Goal: Task Accomplishment & Management: Manage account settings

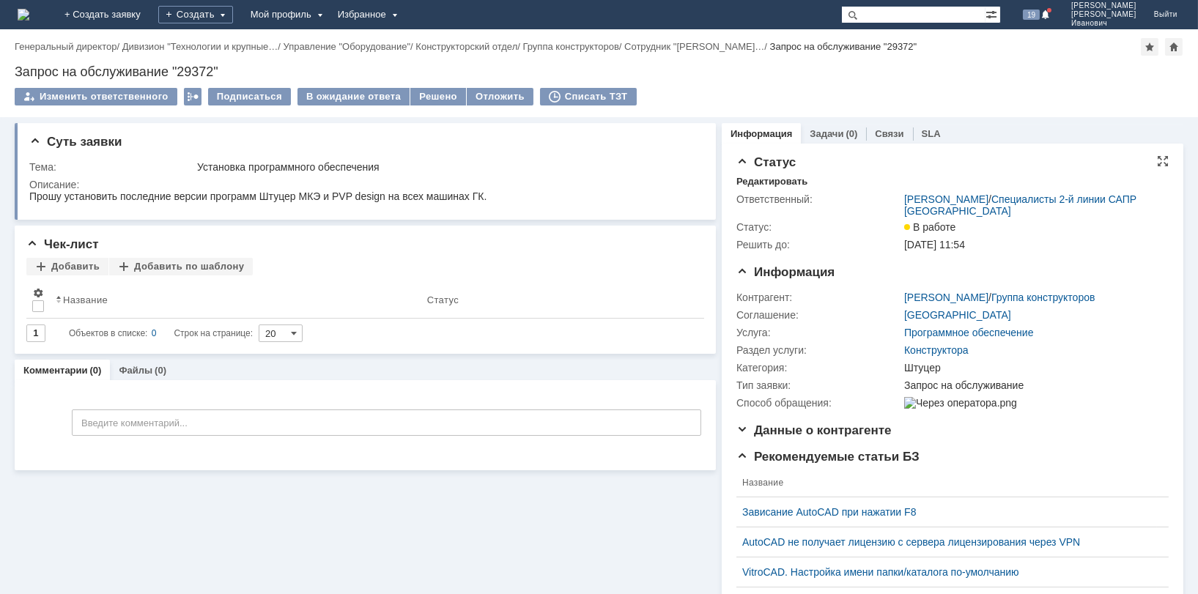
click at [944, 243] on span "[DATE] 11:54" at bounding box center [934, 245] width 61 height 12
click at [763, 179] on div "Редактировать" at bounding box center [771, 182] width 71 height 12
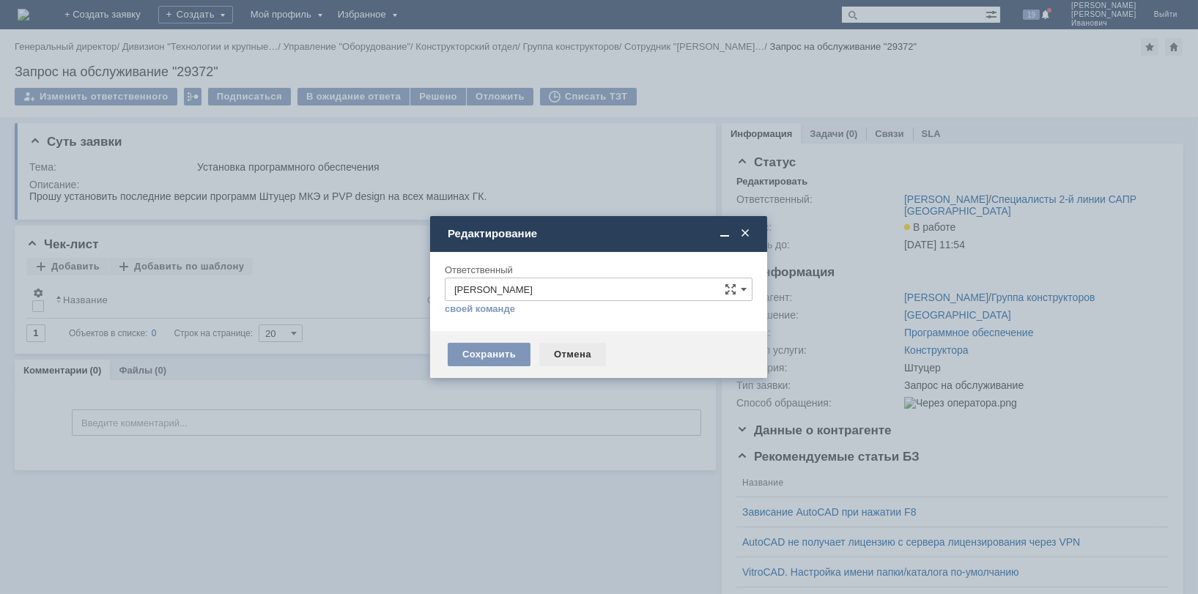
click at [573, 353] on div "Отмена" at bounding box center [572, 354] width 67 height 23
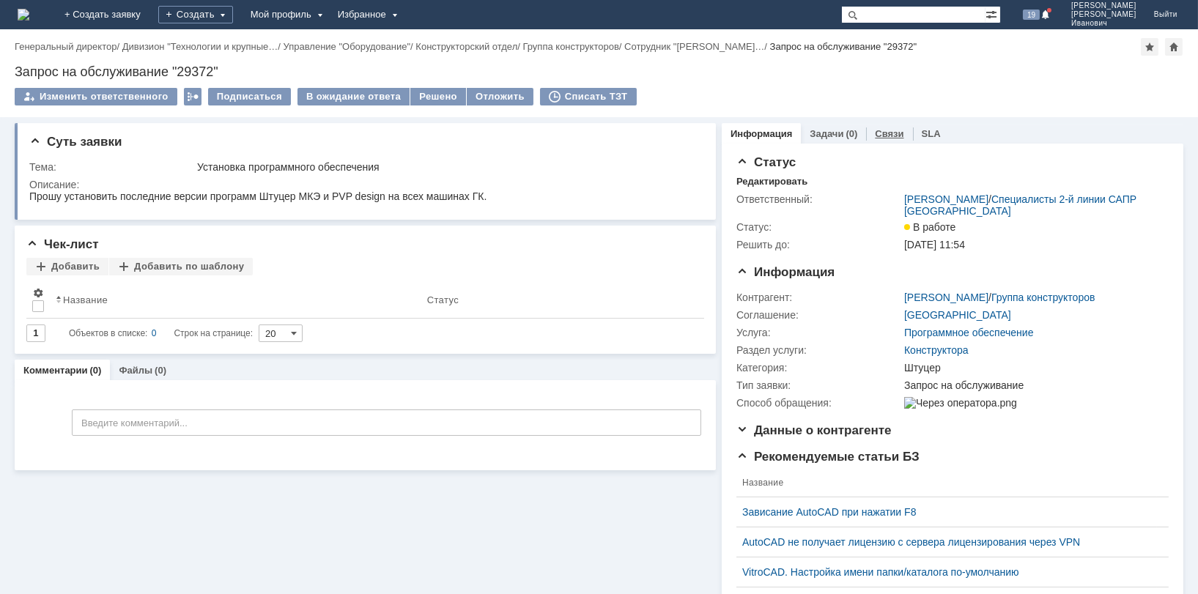
click at [875, 133] on link "Связи" at bounding box center [889, 133] width 29 height 11
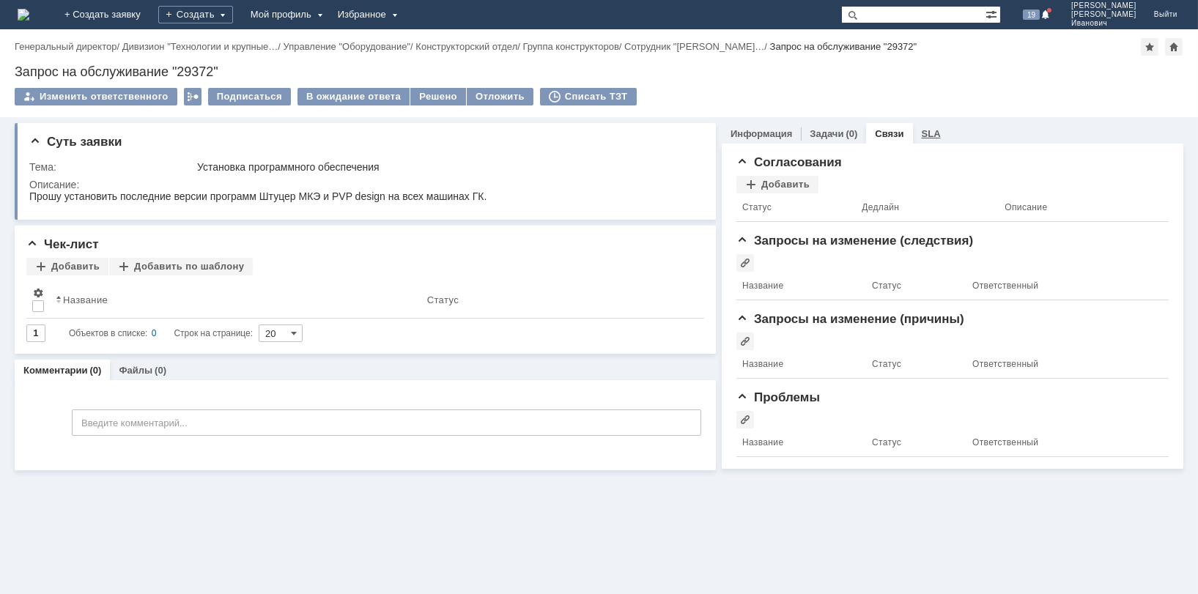
click at [925, 133] on link "SLA" at bounding box center [931, 133] width 19 height 11
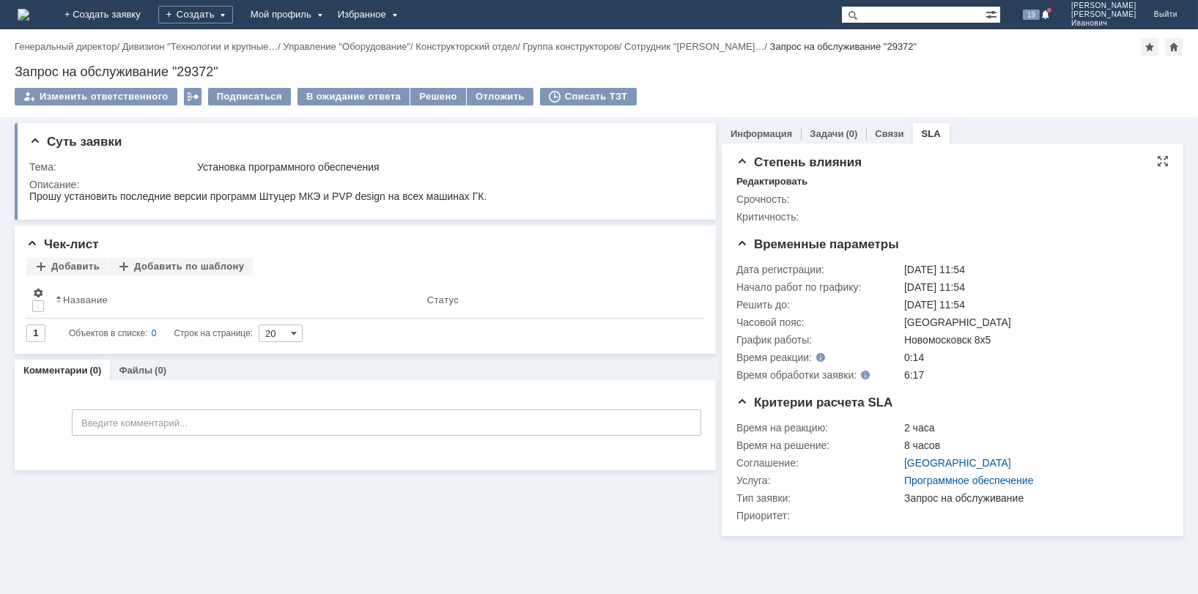
click at [904, 193] on img at bounding box center [904, 193] width 0 height 0
click at [917, 201] on img at bounding box center [922, 199] width 37 height 12
click at [939, 200] on img at bounding box center [922, 199] width 37 height 12
click at [941, 198] on img at bounding box center [922, 199] width 37 height 12
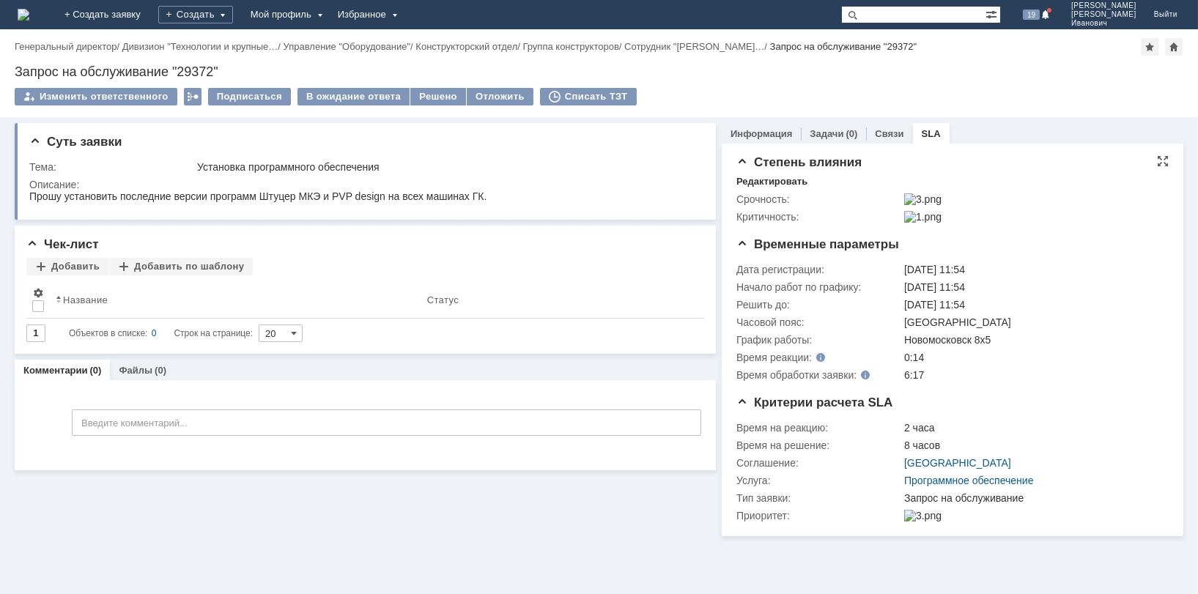
click at [941, 198] on img at bounding box center [922, 199] width 37 height 12
click at [925, 223] on img at bounding box center [922, 217] width 37 height 12
click at [914, 223] on img at bounding box center [922, 217] width 37 height 12
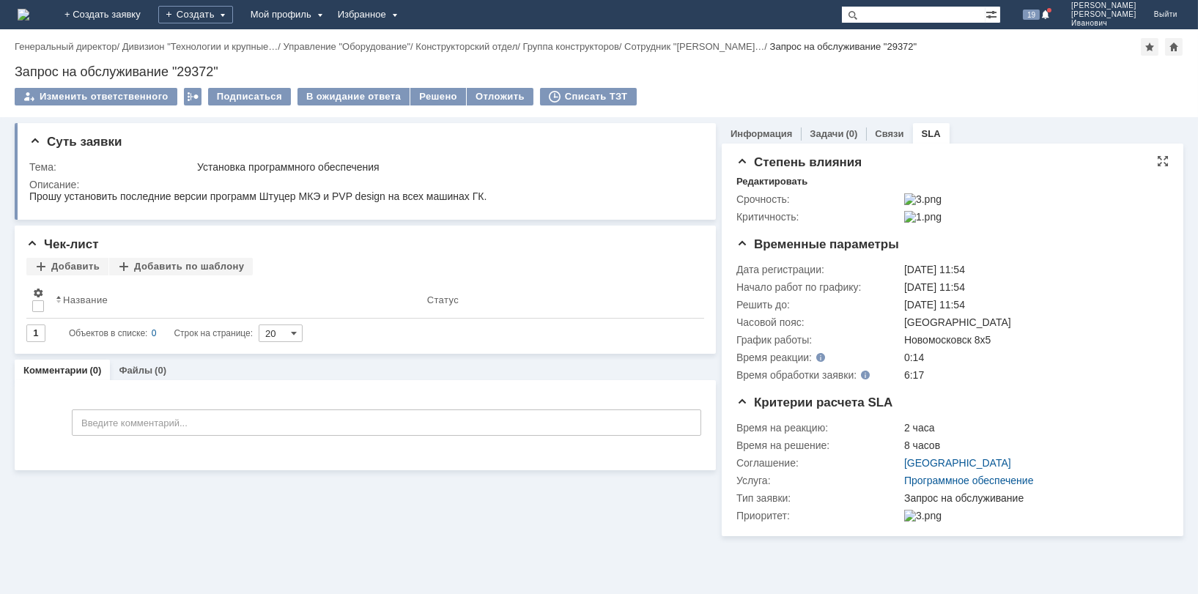
click at [830, 206] on td "Срочность:" at bounding box center [818, 199] width 165 height 18
click at [778, 188] on div "Срочность: Критичность:" at bounding box center [952, 207] width 432 height 38
click at [920, 522] on img at bounding box center [922, 516] width 37 height 12
click at [913, 522] on img at bounding box center [922, 516] width 37 height 12
click at [912, 522] on img at bounding box center [922, 516] width 37 height 12
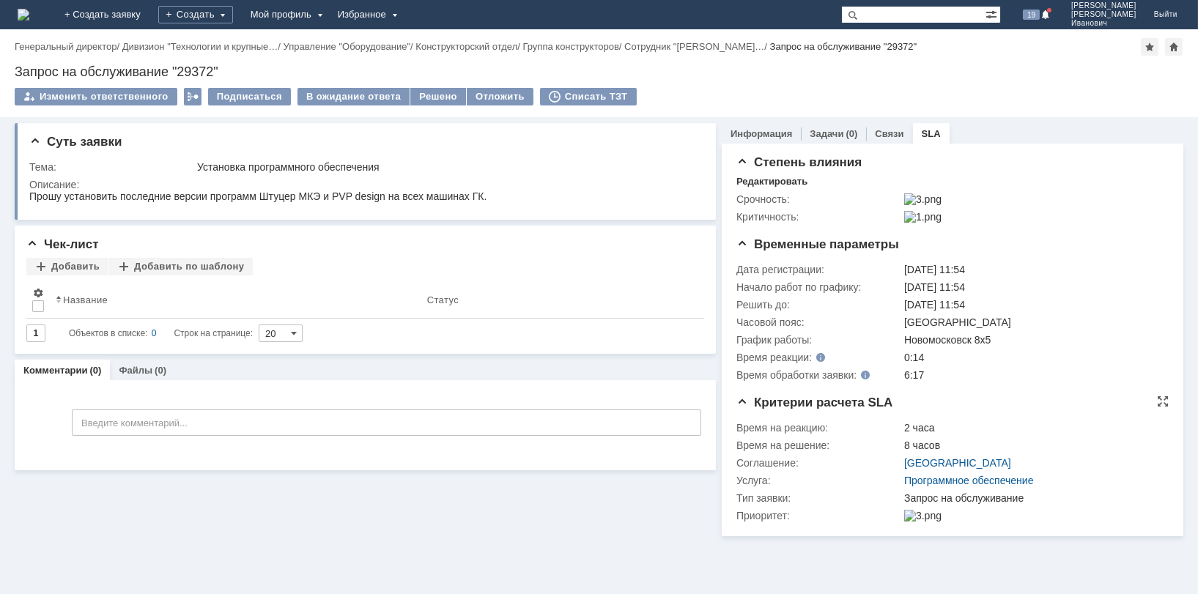
click at [912, 522] on img at bounding box center [922, 516] width 37 height 12
click at [1165, 407] on div at bounding box center [1163, 402] width 12 height 12
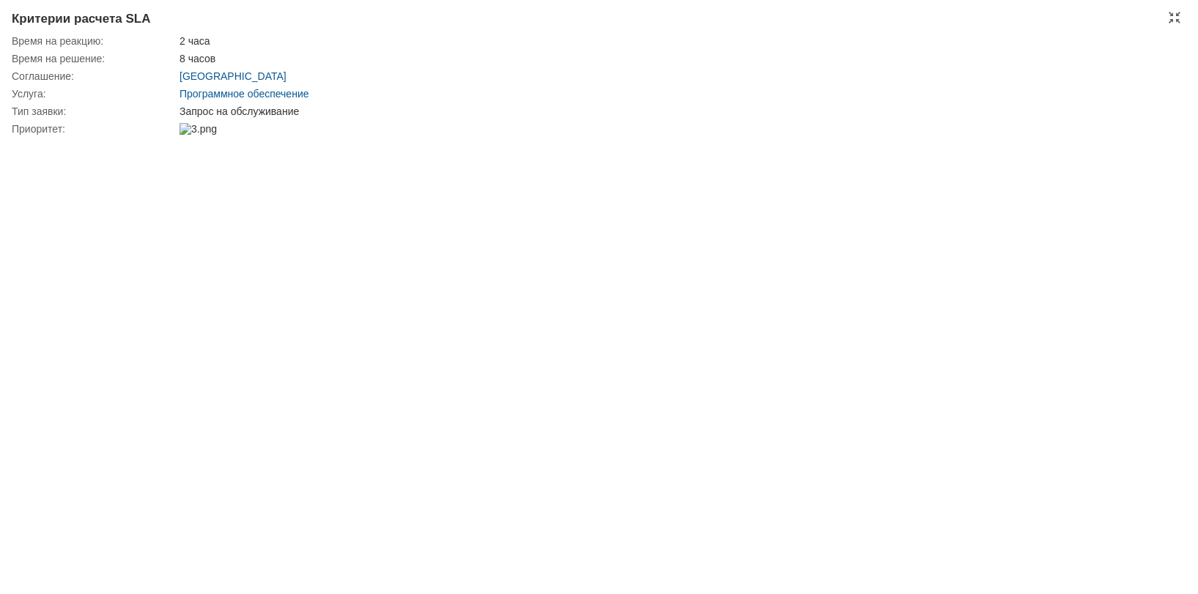
click at [217, 127] on img at bounding box center [197, 129] width 37 height 12
click at [208, 129] on img at bounding box center [197, 129] width 37 height 12
click at [201, 125] on img at bounding box center [197, 129] width 37 height 12
drag, startPoint x: 189, startPoint y: 127, endPoint x: 157, endPoint y: 133, distance: 32.6
click at [157, 133] on div "Приоритет:" at bounding box center [94, 129] width 165 height 12
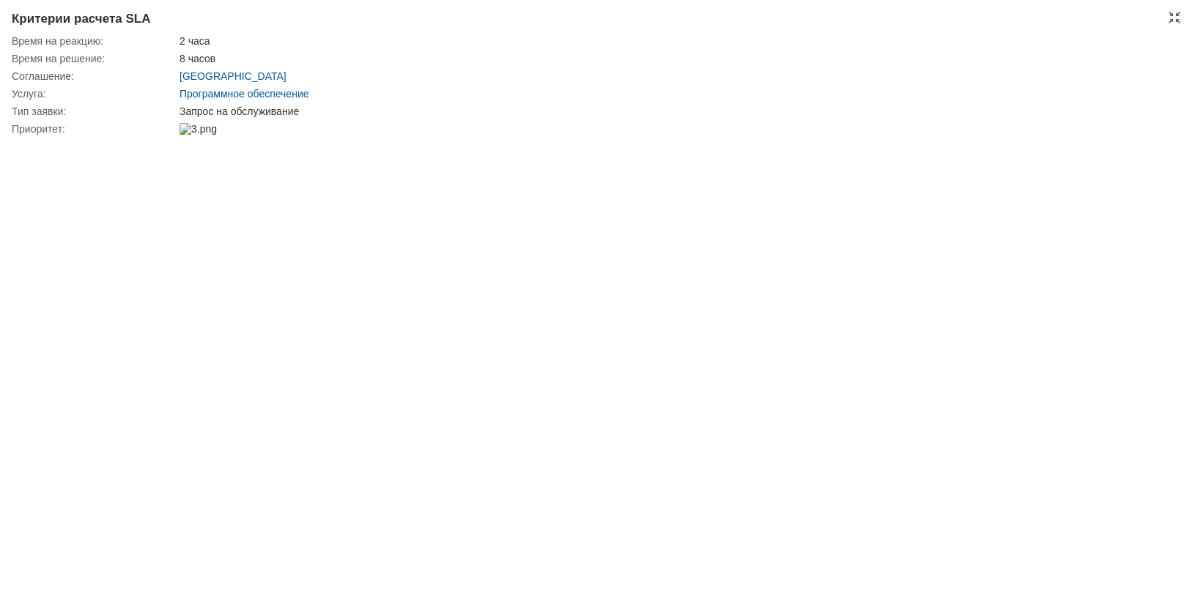
click at [29, 119] on td "Тип заявки:" at bounding box center [94, 112] width 165 height 18
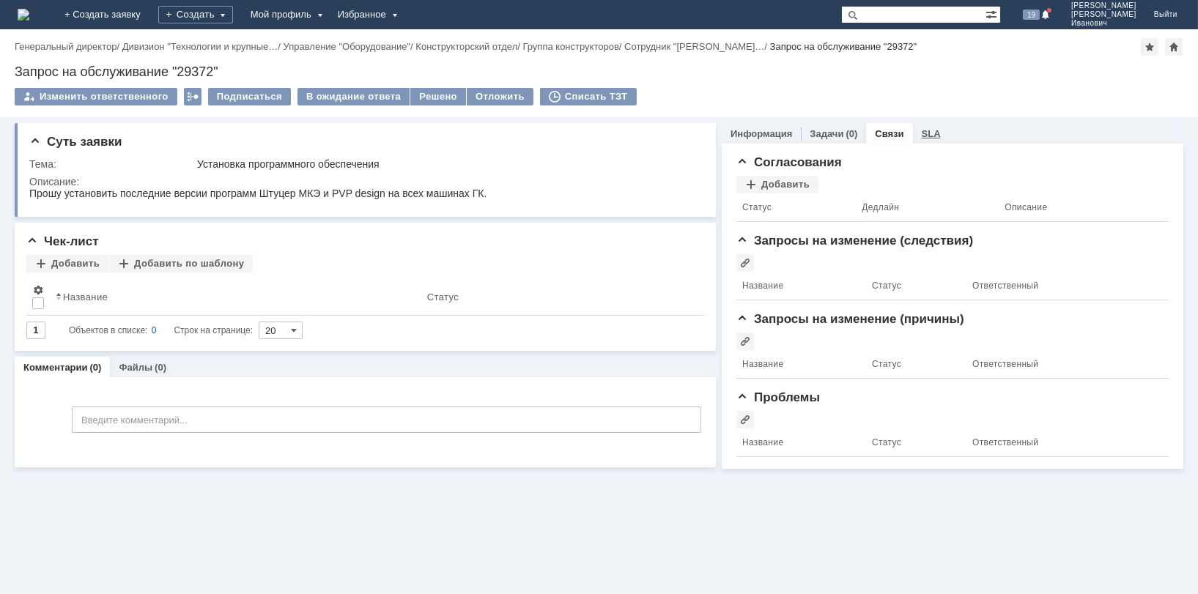
click at [932, 136] on link "SLA" at bounding box center [931, 133] width 19 height 11
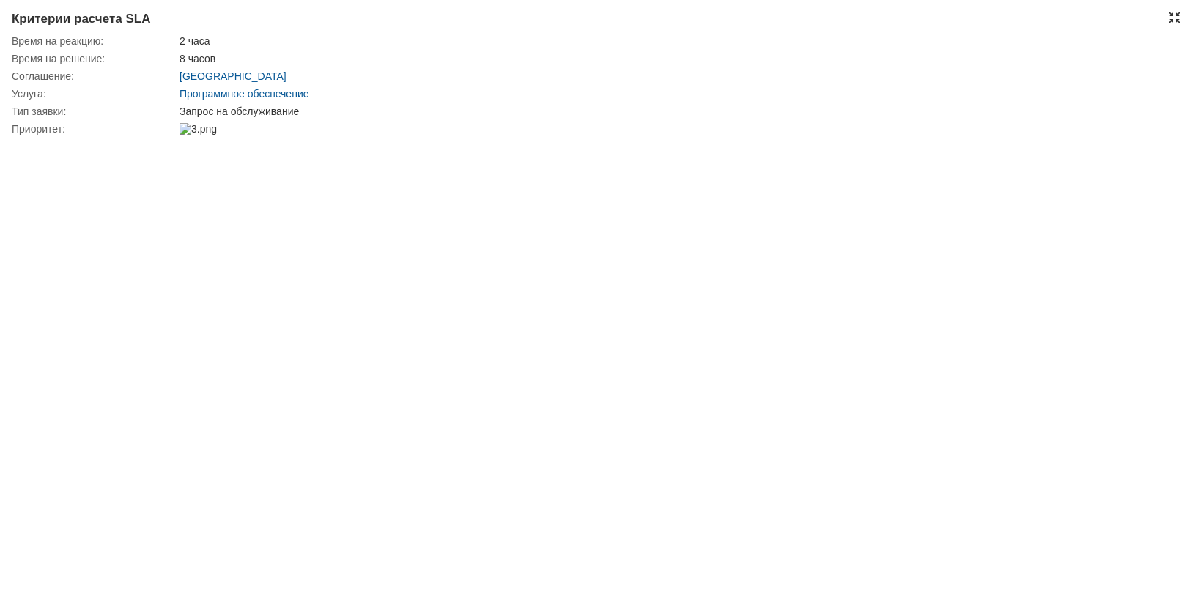
click at [1169, 16] on div at bounding box center [1175, 18] width 12 height 12
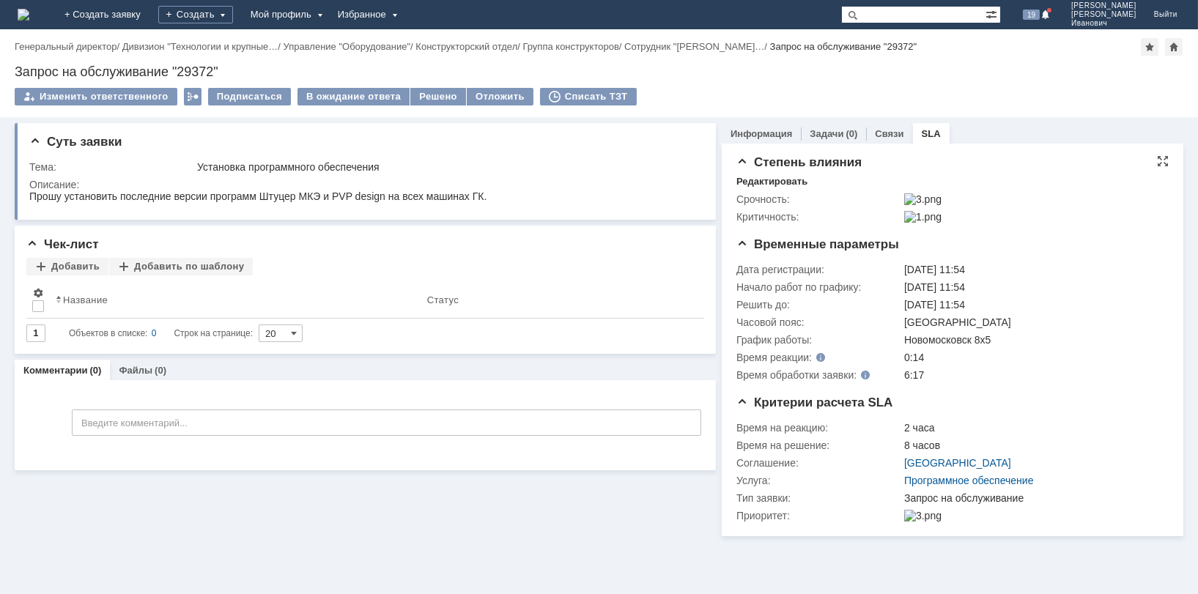
click at [933, 198] on img at bounding box center [922, 199] width 37 height 12
click at [779, 179] on div "Редактировать" at bounding box center [771, 182] width 71 height 12
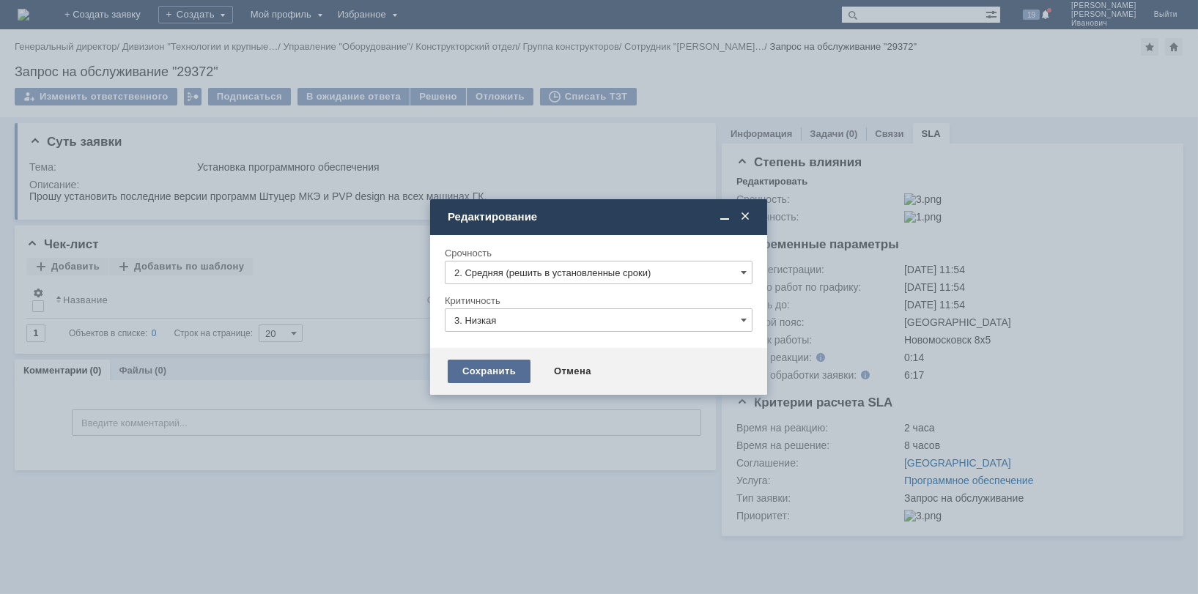
click at [495, 371] on div "Сохранить" at bounding box center [489, 371] width 83 height 23
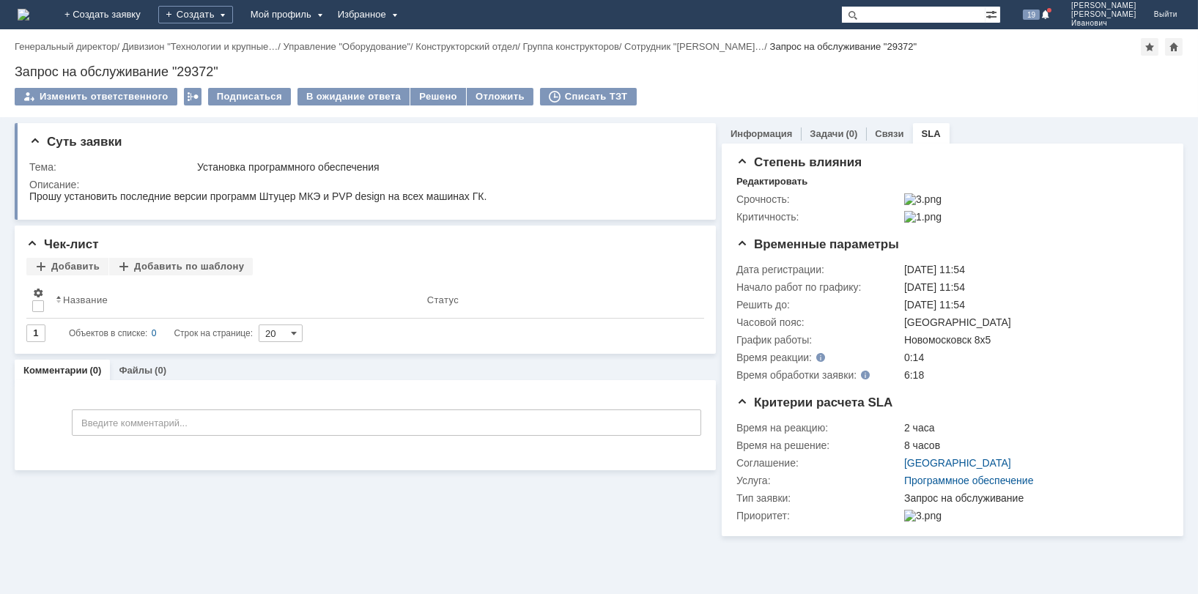
click at [495, 371] on div "Комментарии (0) Файлы (0)" at bounding box center [365, 370] width 701 height 21
click at [917, 223] on img at bounding box center [922, 217] width 37 height 12
click at [915, 223] on img at bounding box center [922, 217] width 37 height 12
click at [768, 202] on div "Срочность:" at bounding box center [818, 199] width 165 height 12
click at [763, 199] on div "Срочность:" at bounding box center [818, 199] width 165 height 12
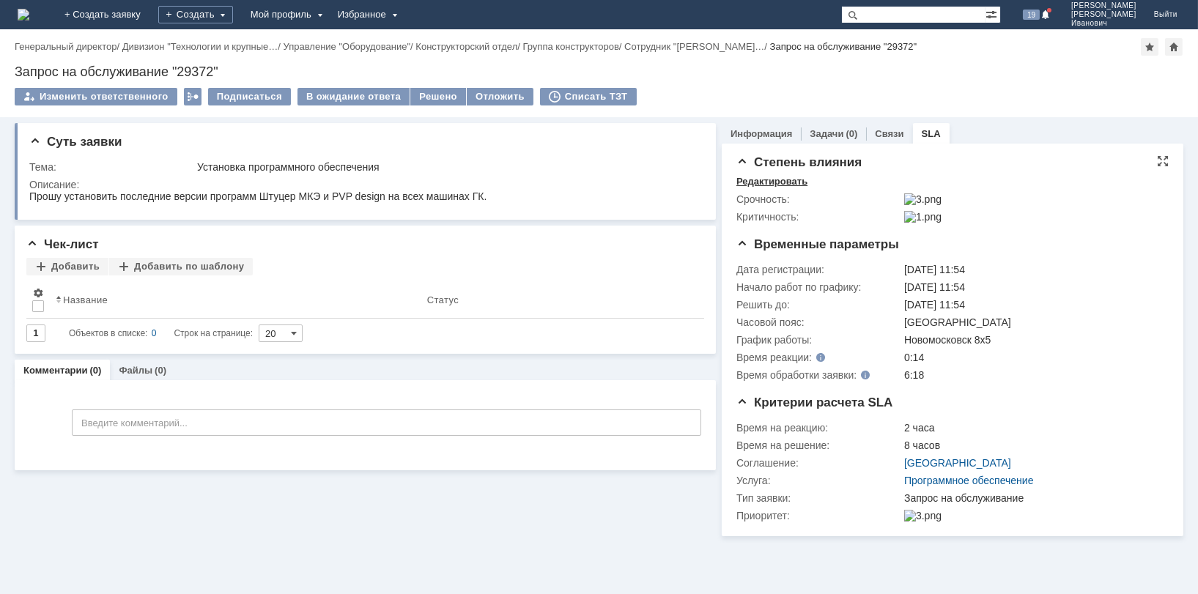
click at [777, 179] on div "Редактировать" at bounding box center [771, 182] width 71 height 12
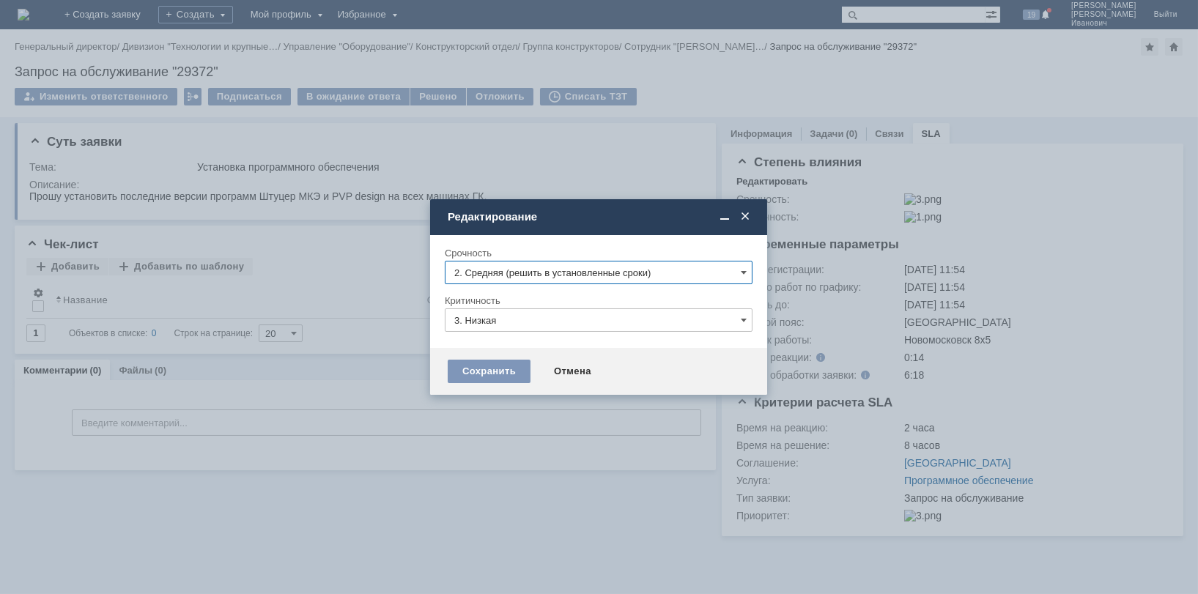
click at [748, 270] on input "2. Средняя (решить в установленные сроки)" at bounding box center [599, 272] width 308 height 23
click at [526, 367] on span "3. Низкая (готовы подождать решение)" at bounding box center [598, 372] width 289 height 12
type input "3. Низкая (готовы подождать решение)"
click at [750, 317] on input "3. Низкая" at bounding box center [599, 319] width 308 height 23
click at [499, 393] on span "2. Средняя" at bounding box center [598, 395] width 289 height 12
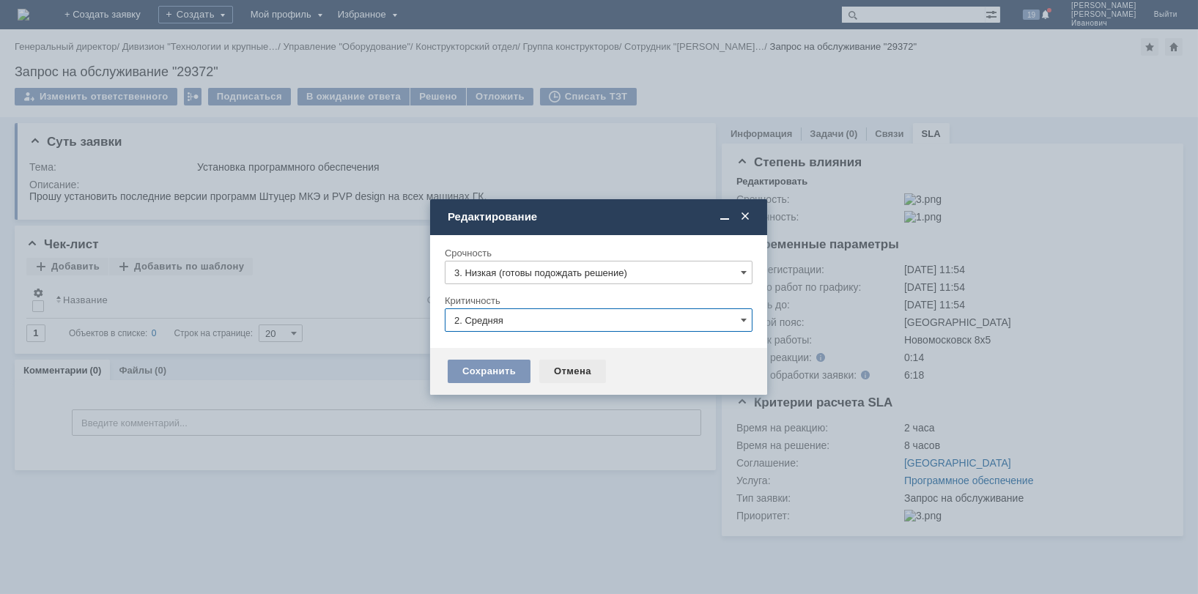
type input "2. Средняя"
click at [504, 371] on div "Сохранить" at bounding box center [489, 371] width 83 height 23
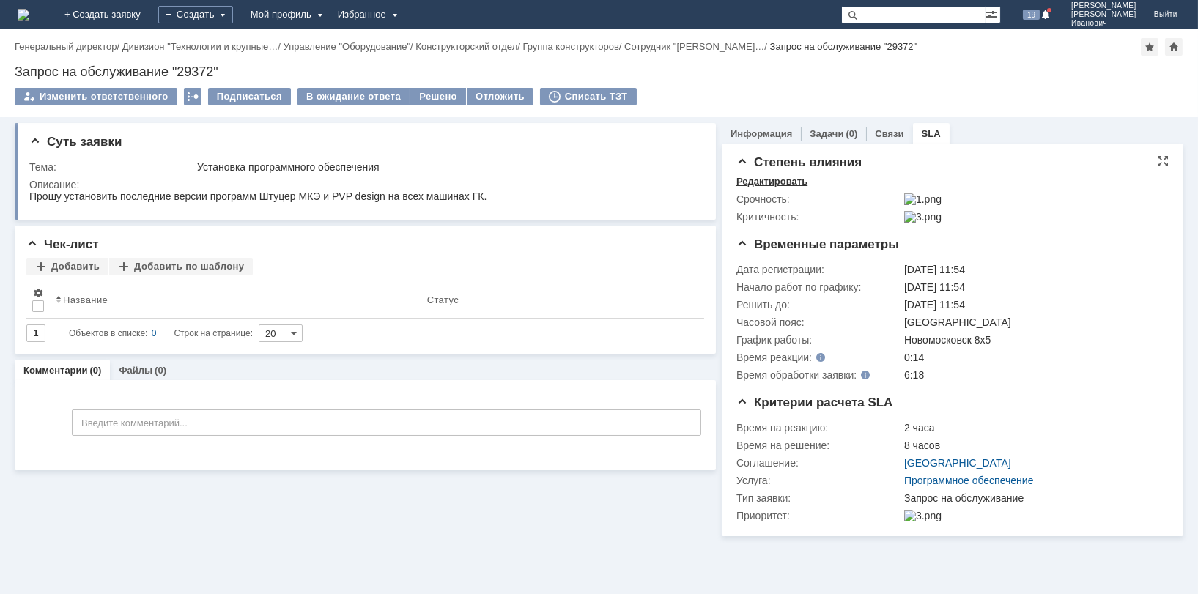
click at [796, 183] on div "Редактировать" at bounding box center [771, 182] width 71 height 12
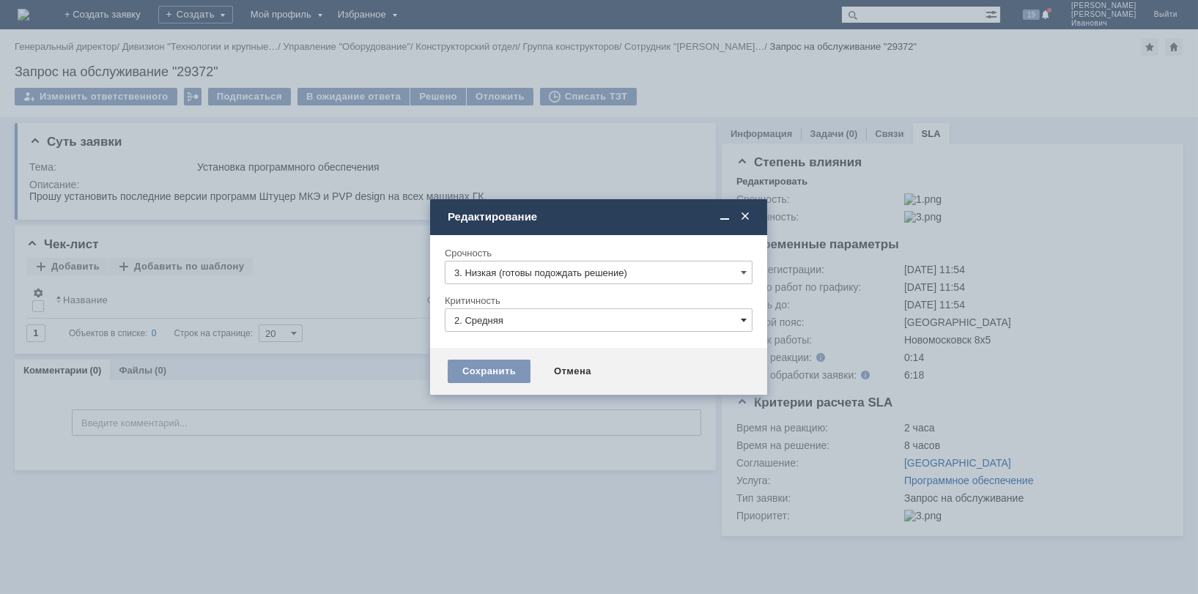
click at [744, 319] on span at bounding box center [744, 320] width 6 height 12
click at [489, 415] on span "3. Низкая" at bounding box center [598, 419] width 289 height 12
type input "3. Низкая"
click at [496, 370] on div "Сохранить" at bounding box center [489, 371] width 83 height 23
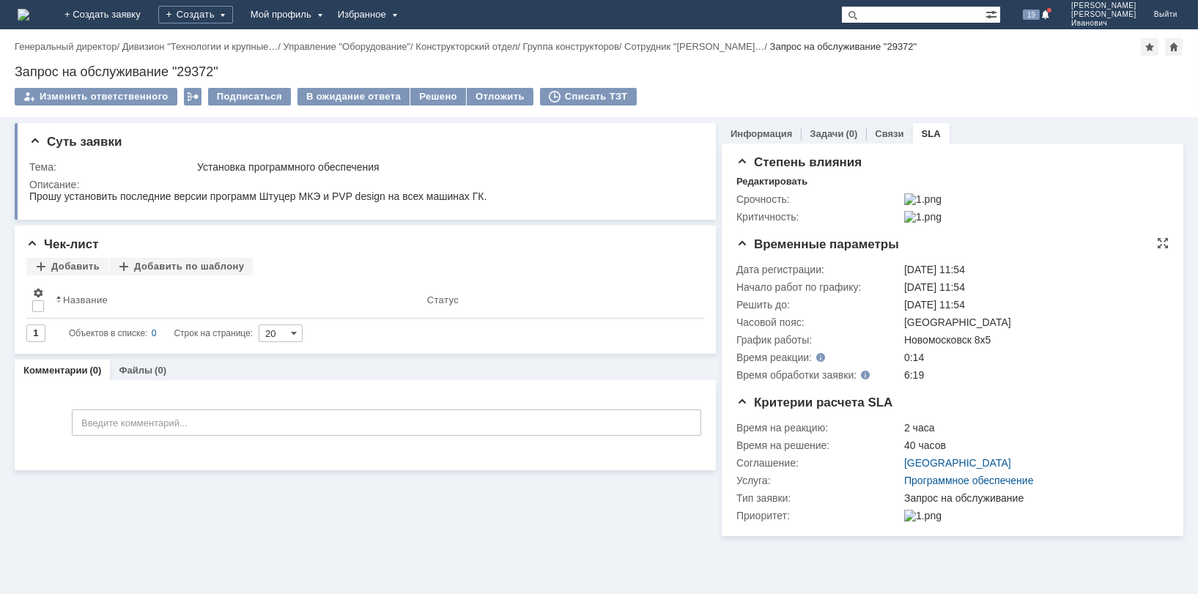
drag, startPoint x: 1007, startPoint y: 325, endPoint x: 1067, endPoint y: 335, distance: 60.9
click at [1067, 331] on td "[GEOGRAPHIC_DATA]" at bounding box center [1032, 323] width 263 height 18
click at [430, 501] on div "Суть заявки Тема: Установка программного обеспечения Описание: Чек-лист Добавит…" at bounding box center [365, 326] width 701 height 419
